Goal: Information Seeking & Learning: Learn about a topic

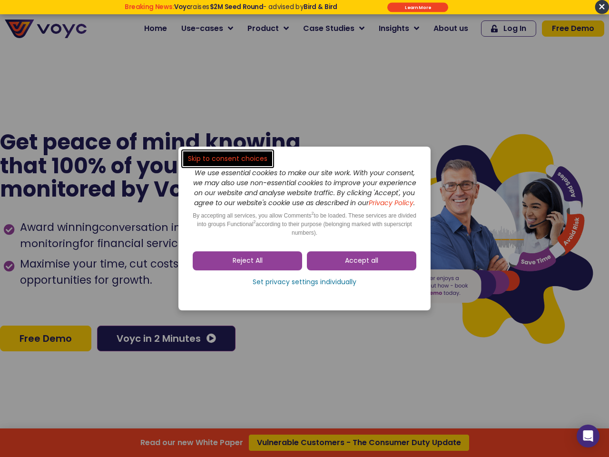
click at [362, 266] on span "Accept all" at bounding box center [361, 261] width 33 height 10
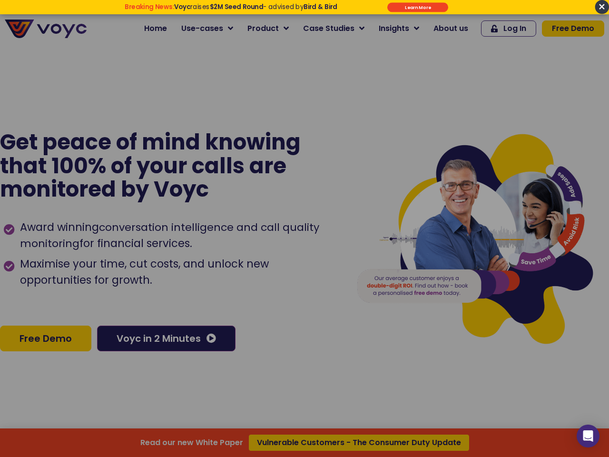
click at [248, 266] on div at bounding box center [304, 228] width 609 height 457
click at [305, 287] on div "Read our new White Paper Vulnerable Customers - The Consumer Duty Update" at bounding box center [304, 228] width 609 height 457
